Goal: Task Accomplishment & Management: Manage account settings

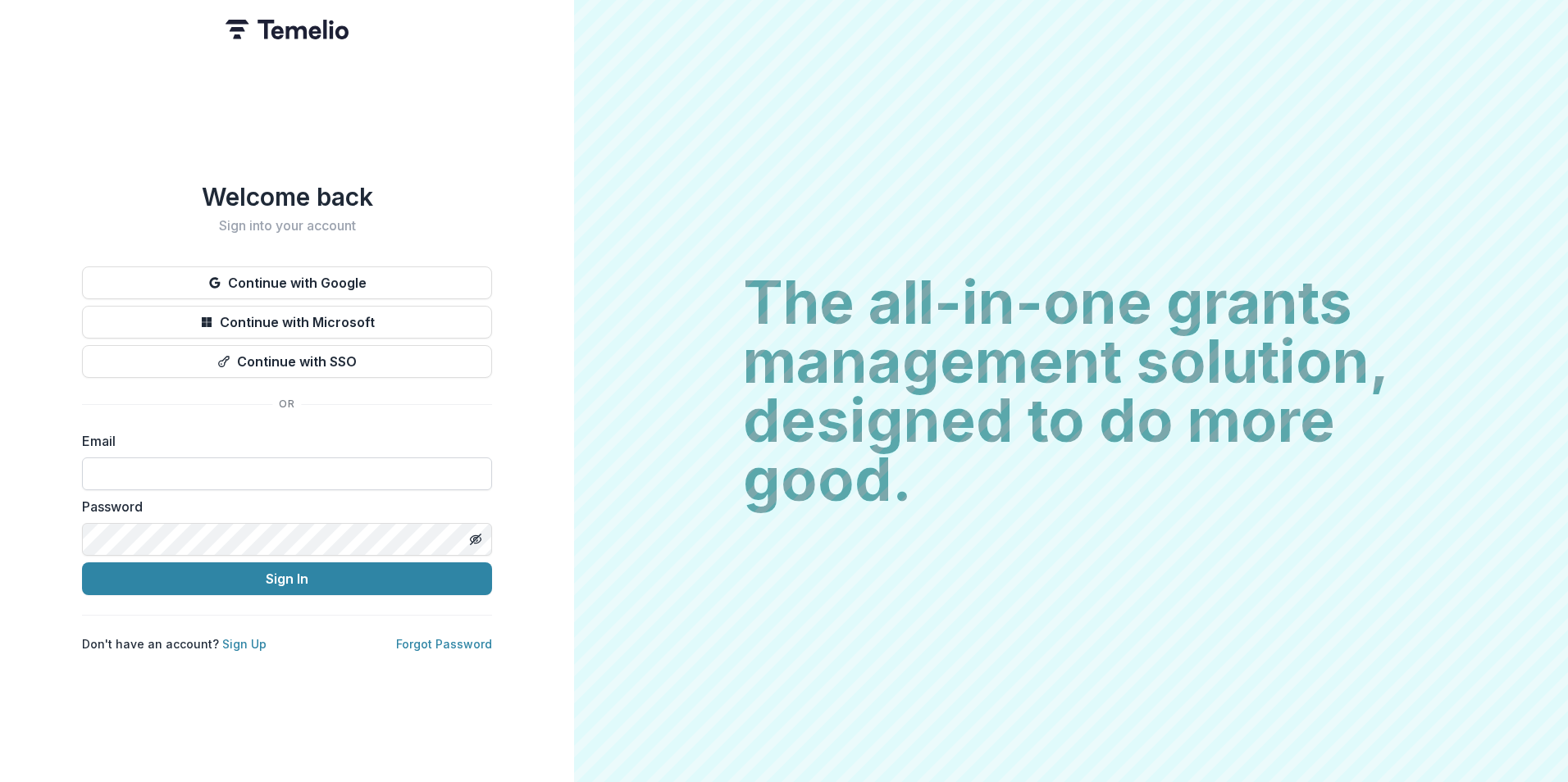
click at [122, 472] on input at bounding box center [286, 474] width 410 height 33
type input "**********"
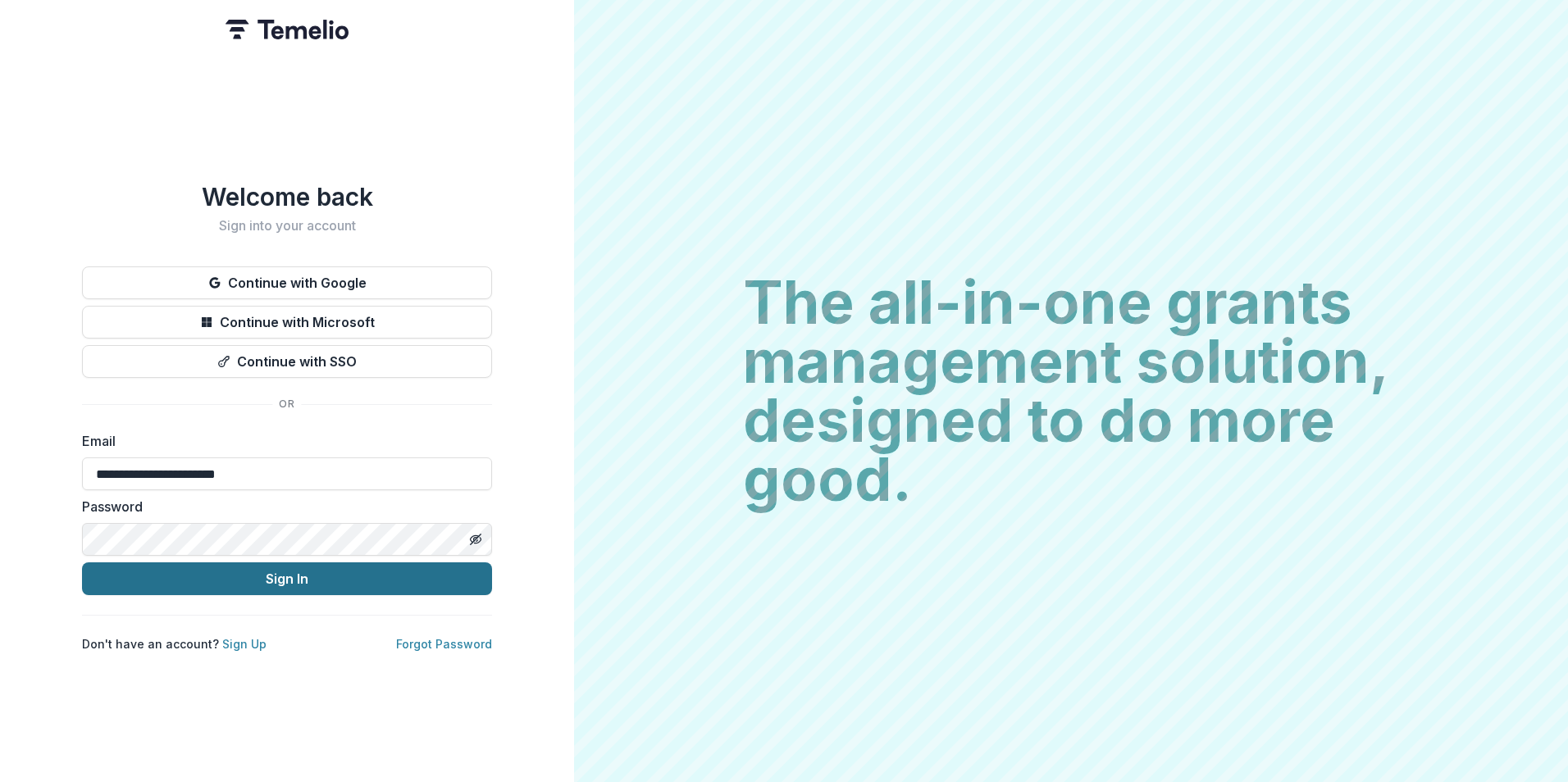
click at [298, 568] on button "Sign In" at bounding box center [286, 579] width 410 height 33
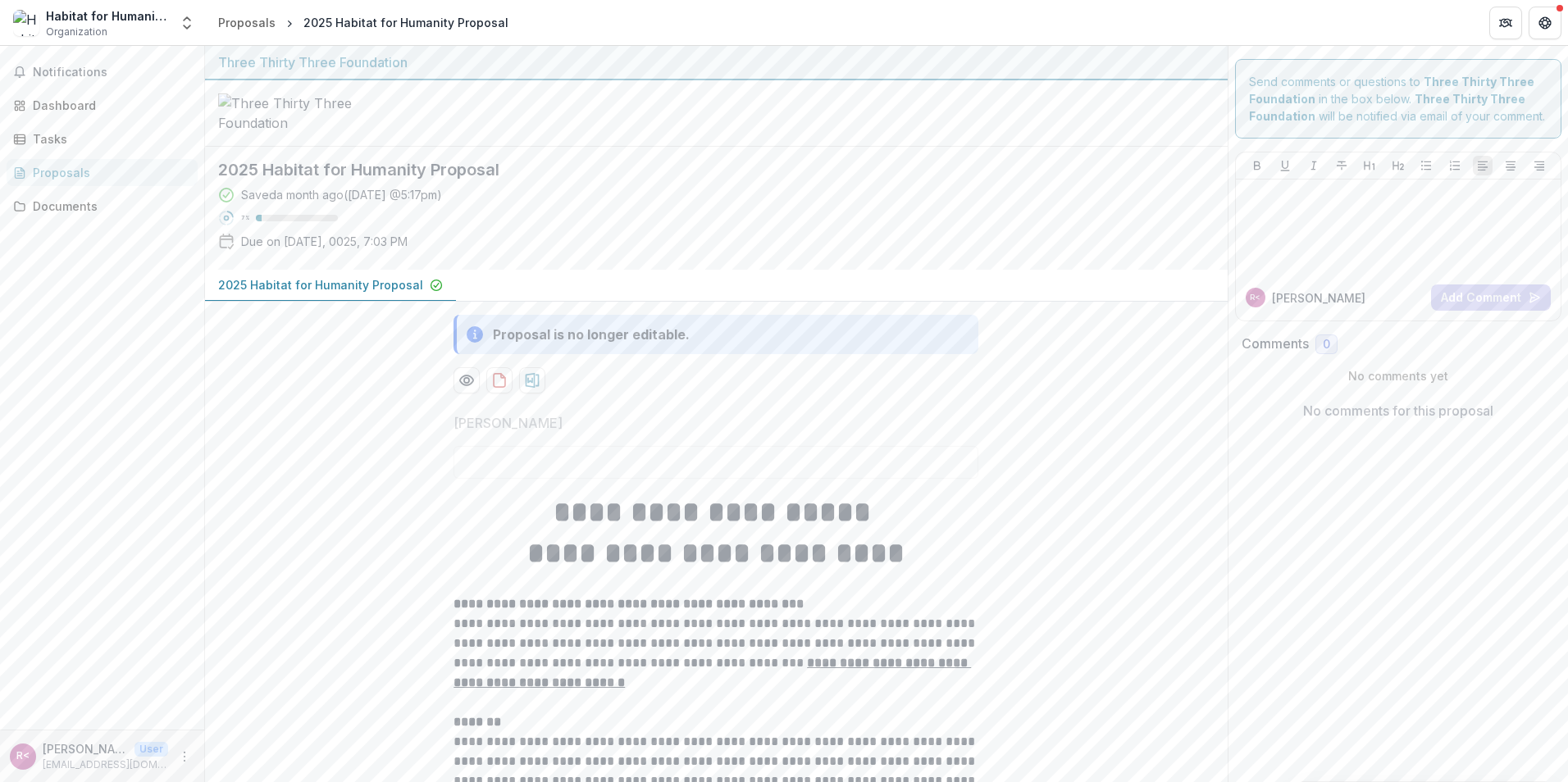
click at [74, 122] on div "Notifications Dashboard Tasks Proposals Documents" at bounding box center [102, 388] width 204 height 684
click at [80, 105] on div "Dashboard" at bounding box center [108, 104] width 152 height 17
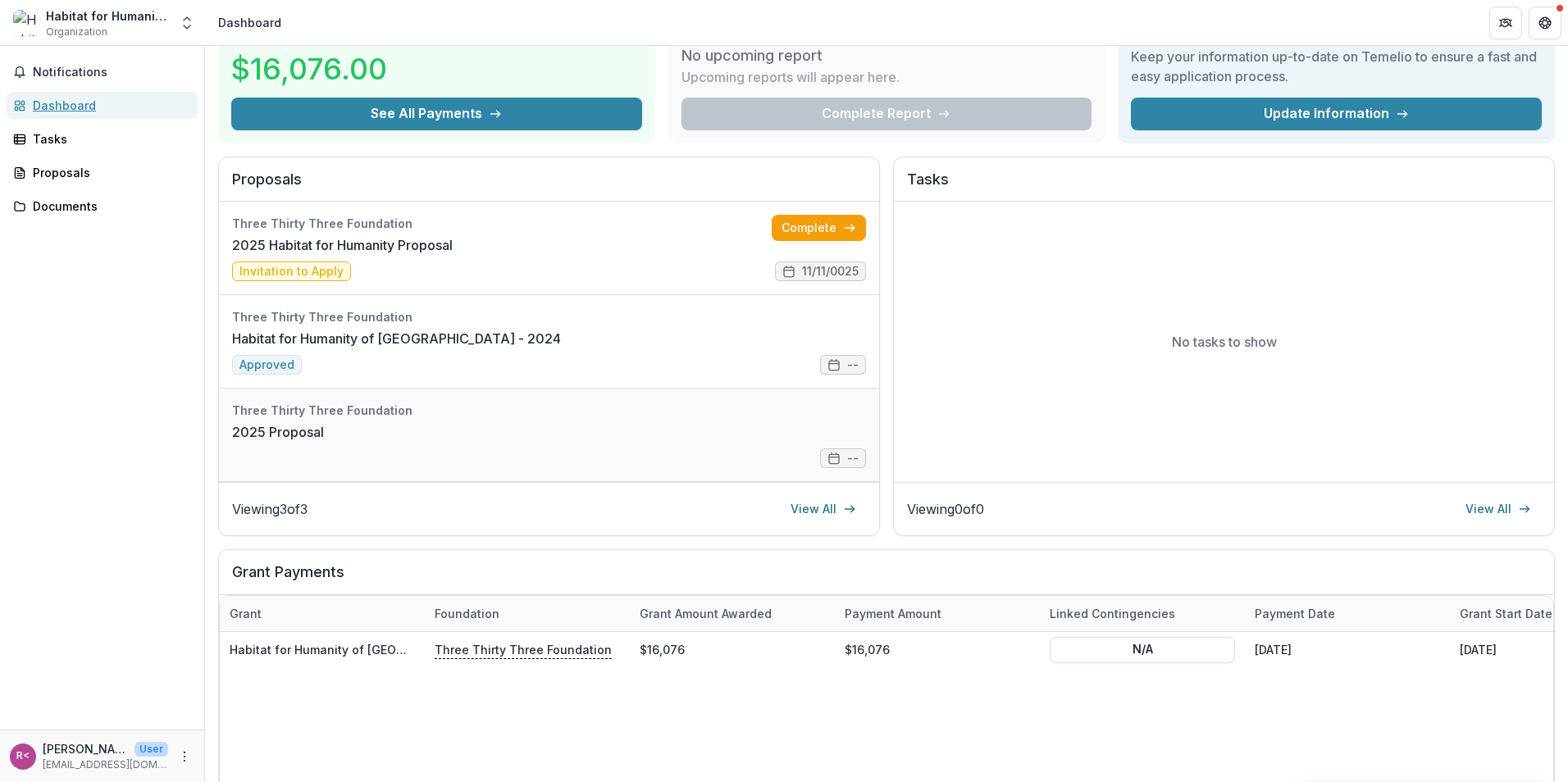
scroll to position [163, 0]
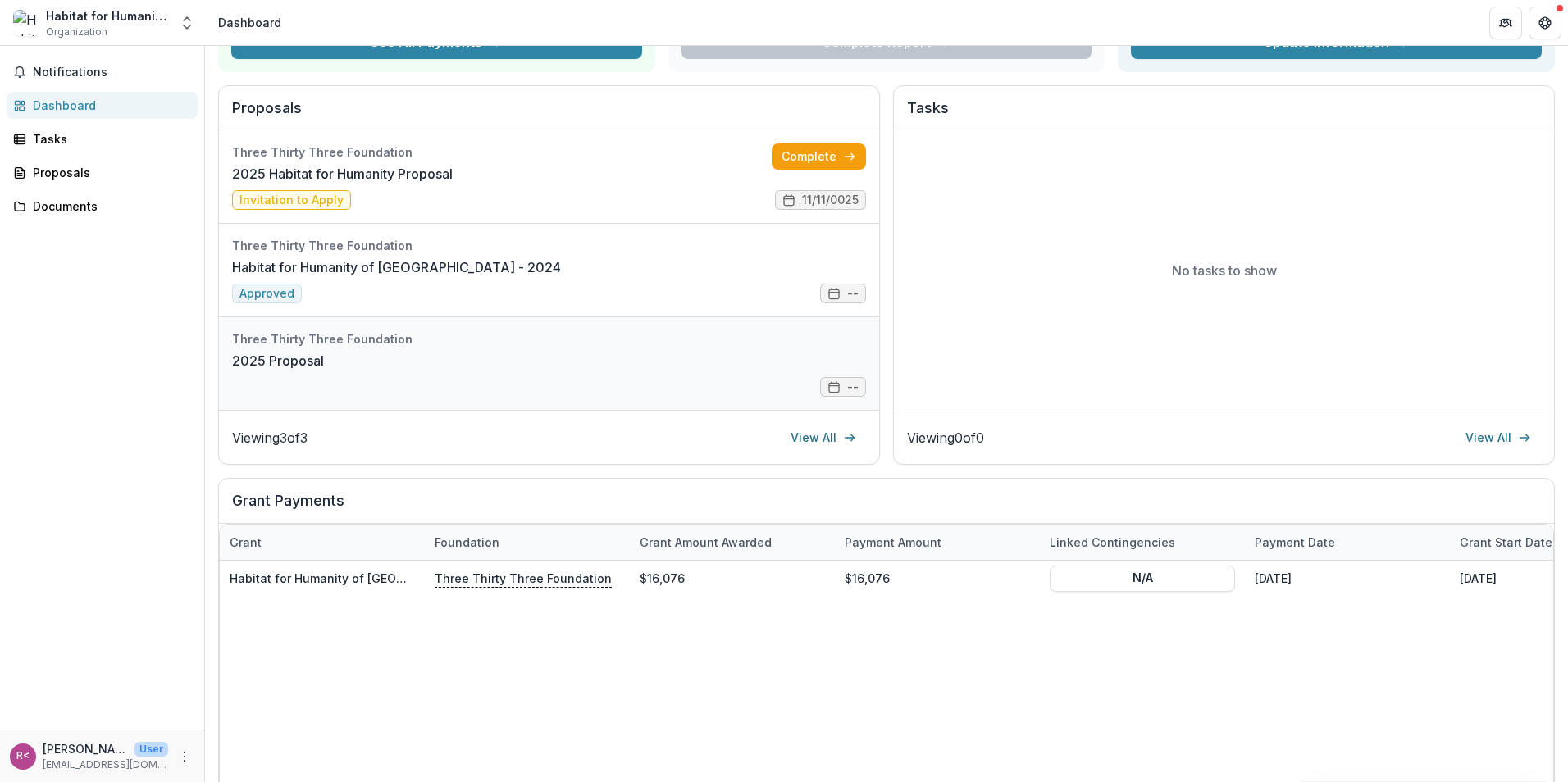
click at [290, 364] on link "2025 Proposal" at bounding box center [277, 361] width 92 height 20
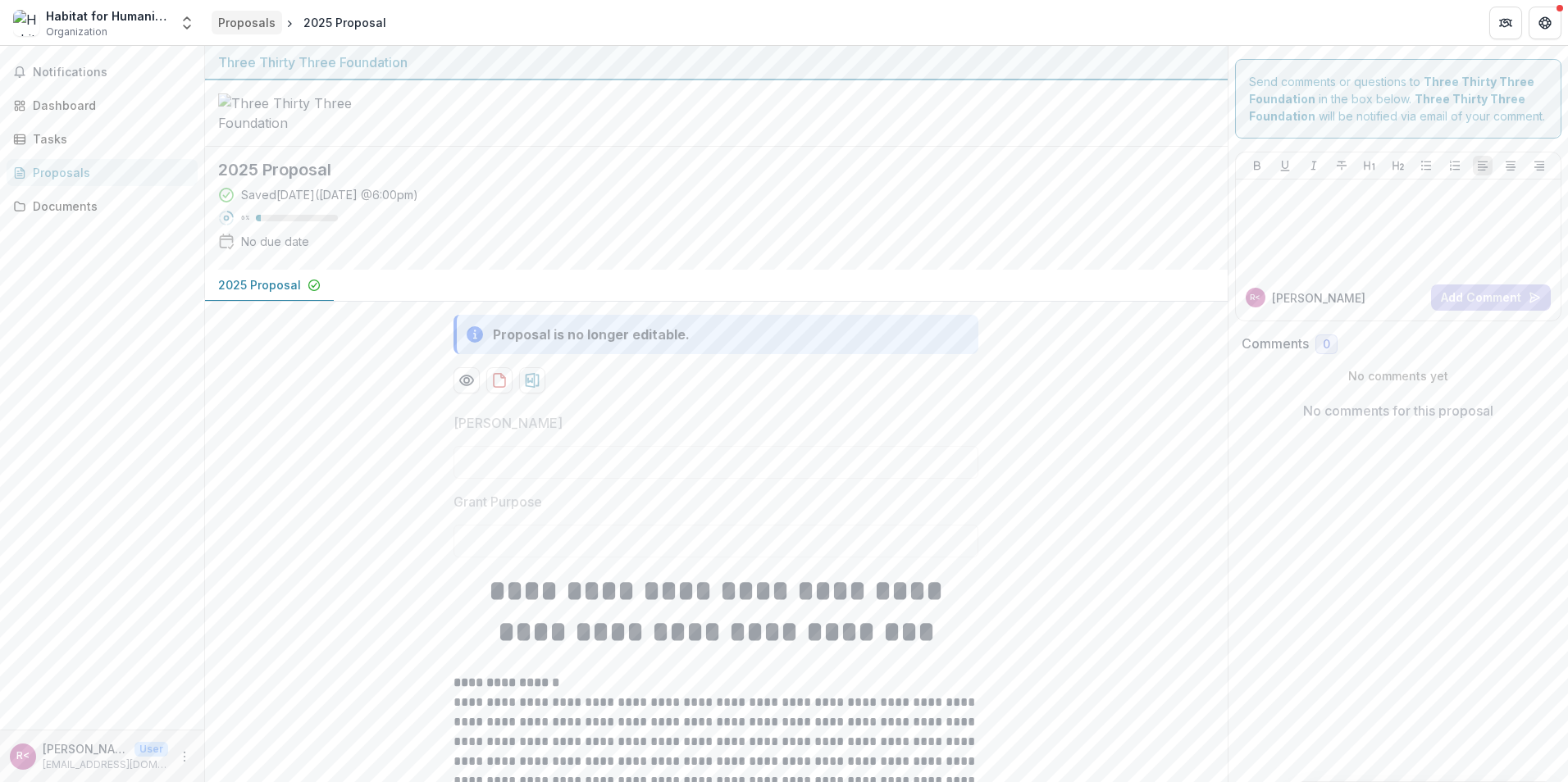
click at [240, 27] on div "Proposals" at bounding box center [246, 22] width 57 height 17
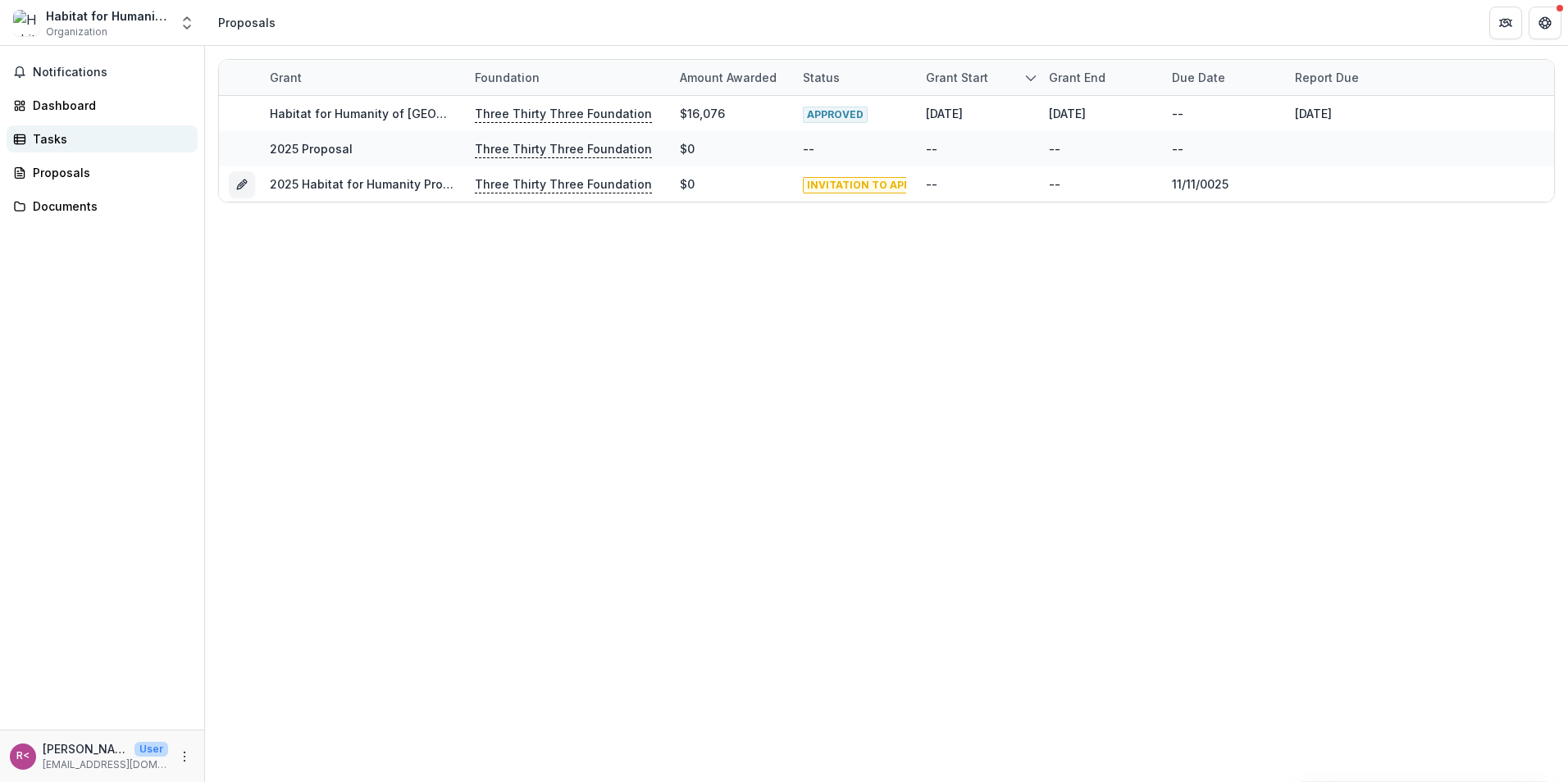
click at [51, 144] on div "Tasks" at bounding box center [108, 138] width 152 height 17
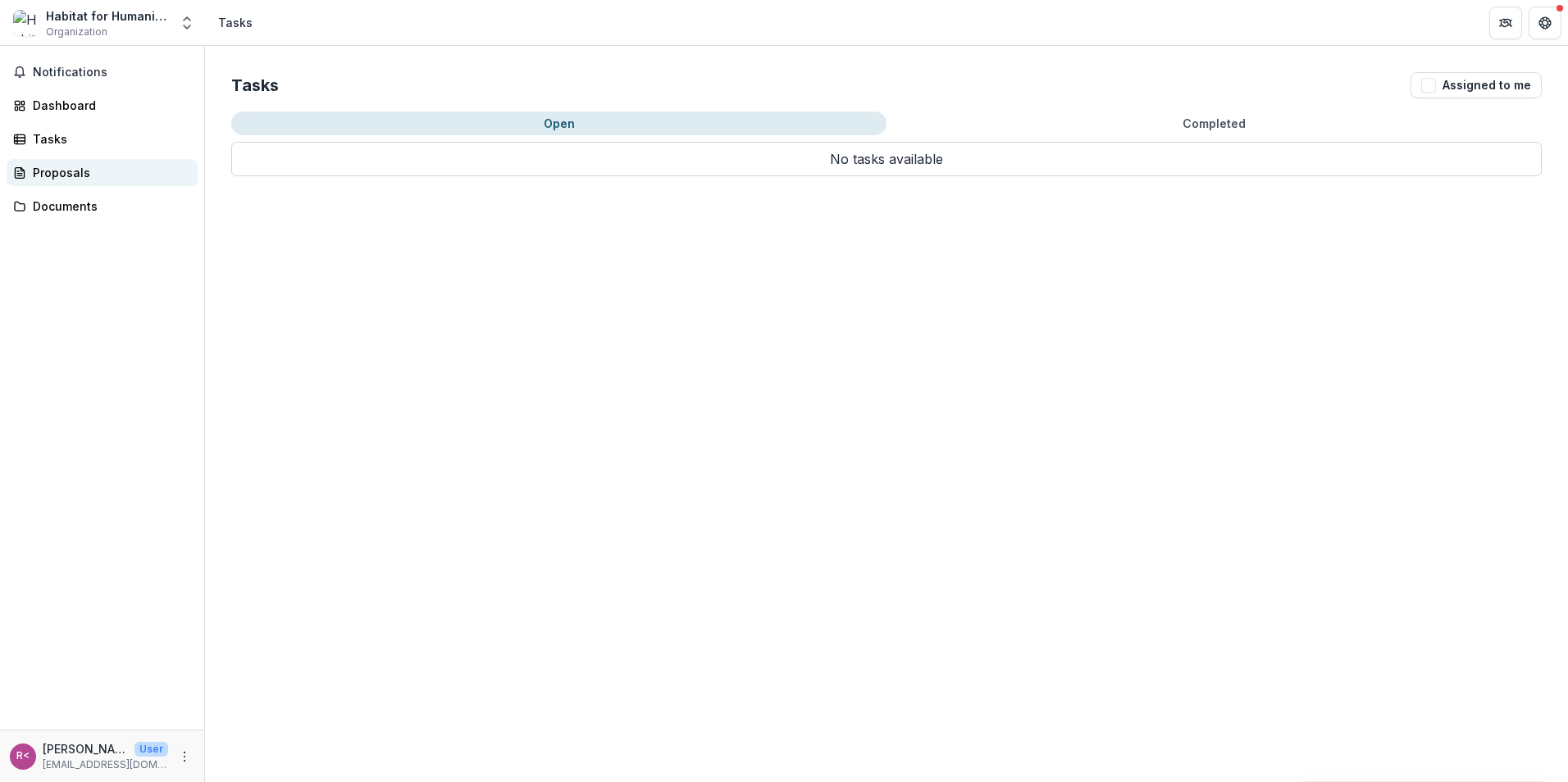
click at [47, 181] on div "Proposals" at bounding box center [108, 172] width 152 height 17
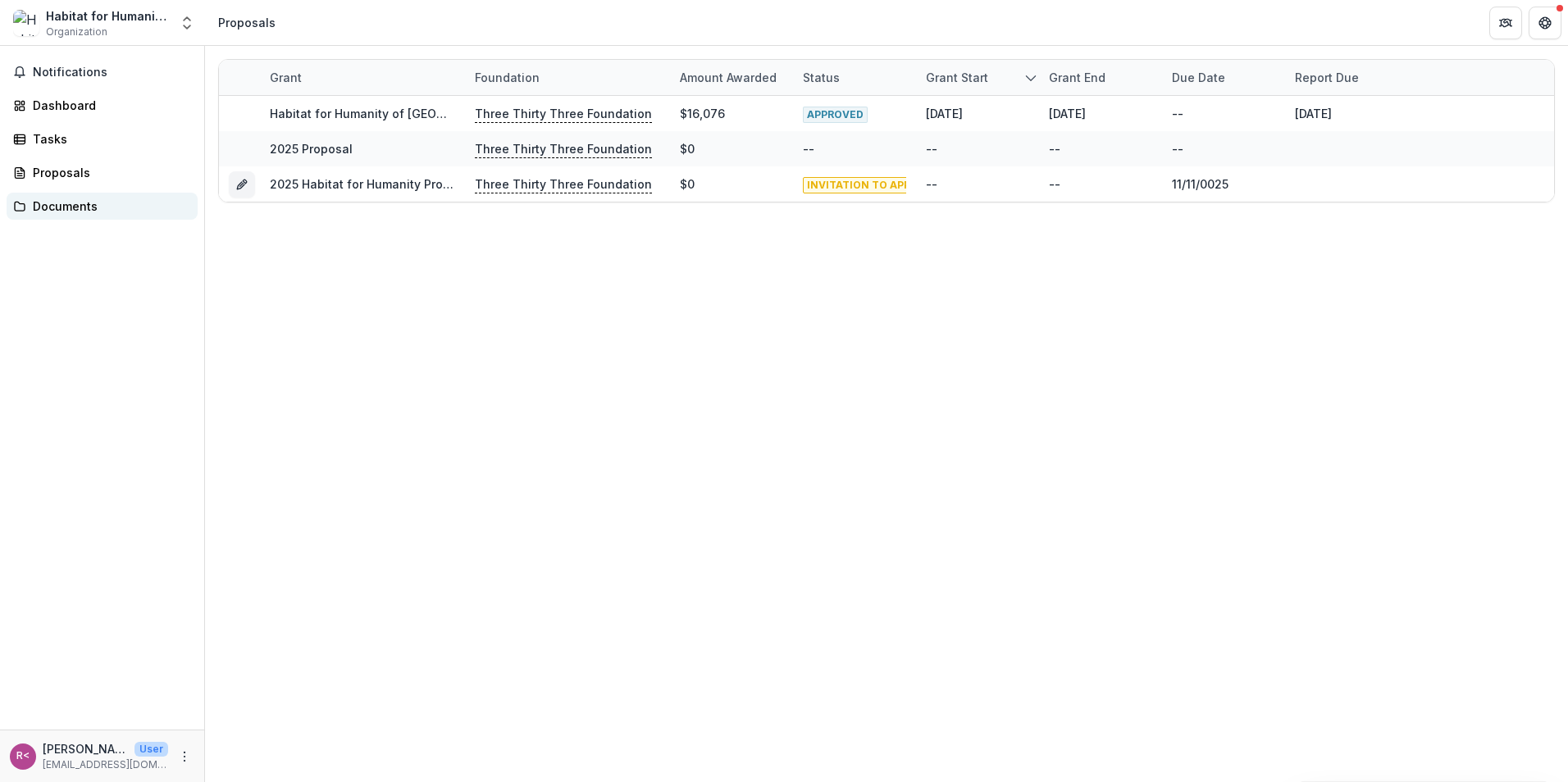
click at [80, 208] on div "Documents" at bounding box center [108, 205] width 152 height 17
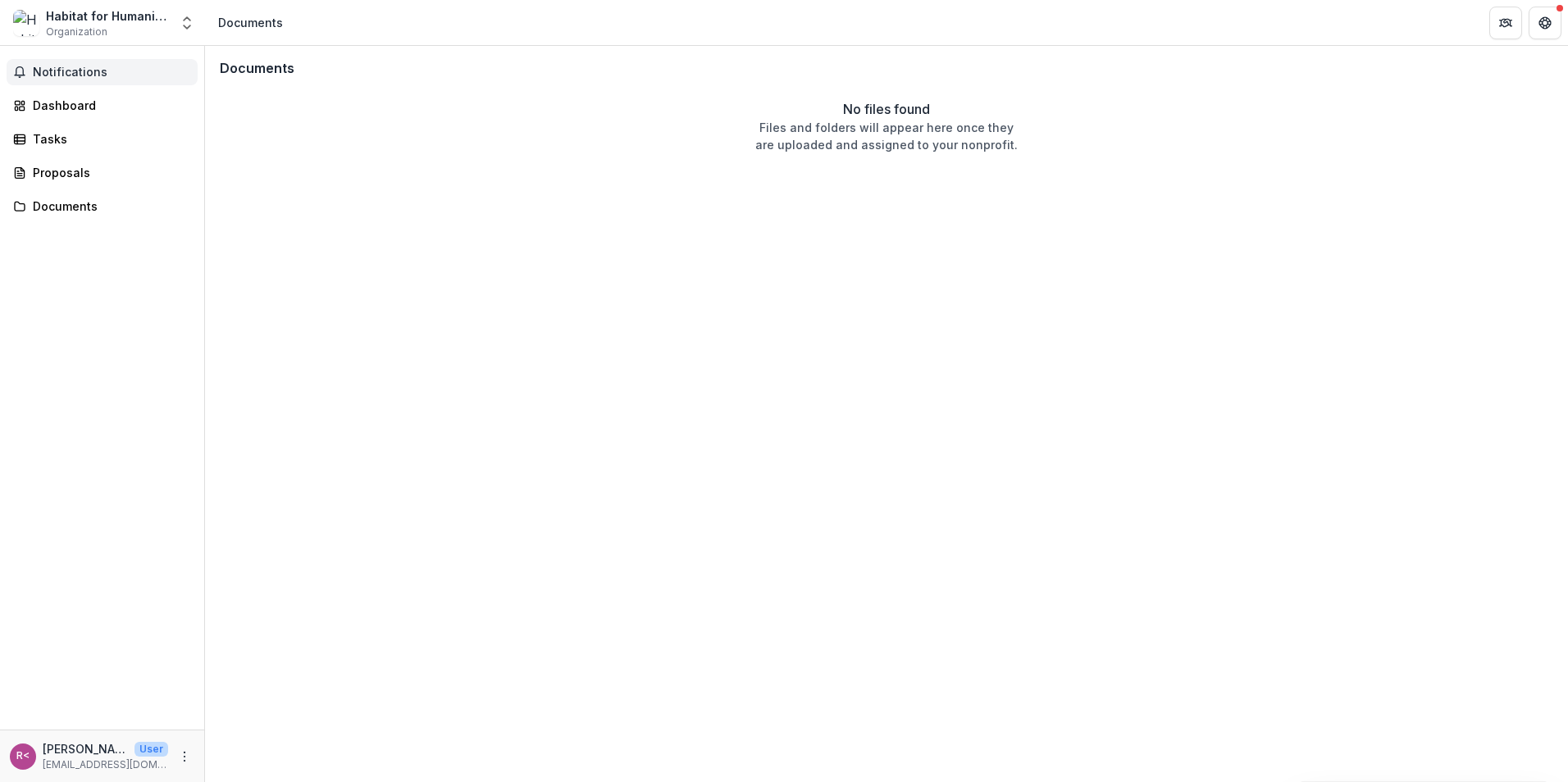
click at [80, 72] on span "Notifications" at bounding box center [112, 72] width 158 height 14
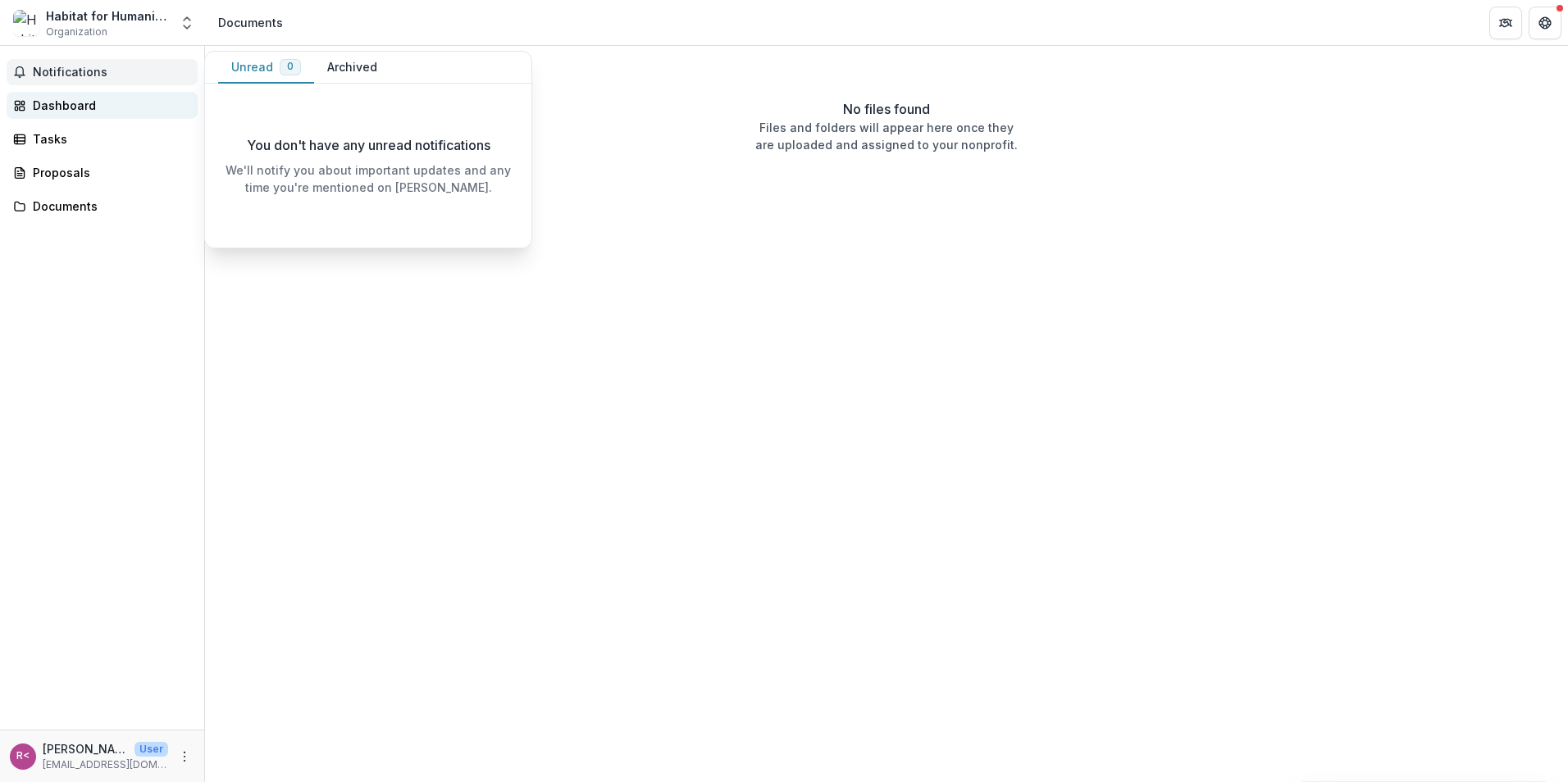
click at [92, 113] on div "Dashboard" at bounding box center [108, 104] width 152 height 17
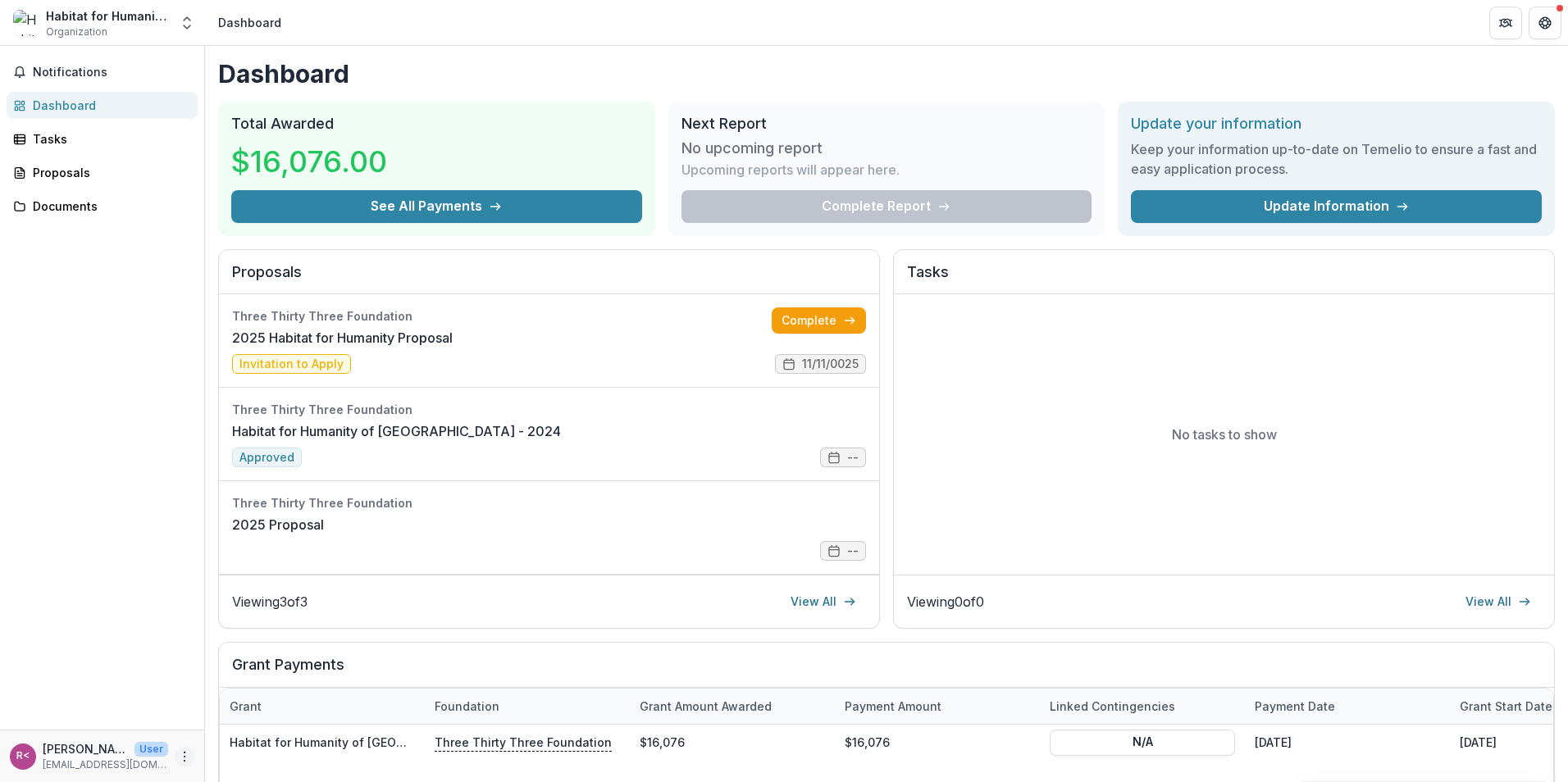
click at [176, 754] on button "More" at bounding box center [184, 757] width 20 height 20
click at [263, 740] on button "Logout" at bounding box center [293, 749] width 175 height 27
